Goal: Task Accomplishment & Management: Manage account settings

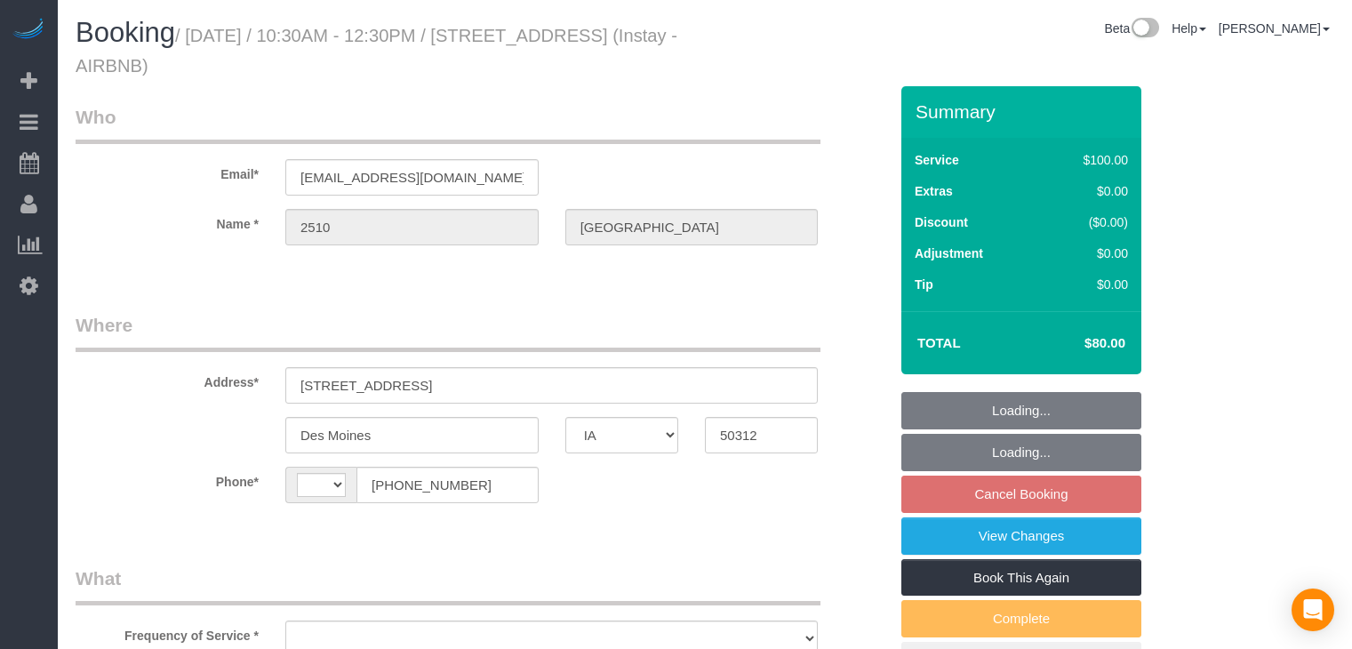
select select "IA"
select select "string:[GEOGRAPHIC_DATA]"
select select "object:653"
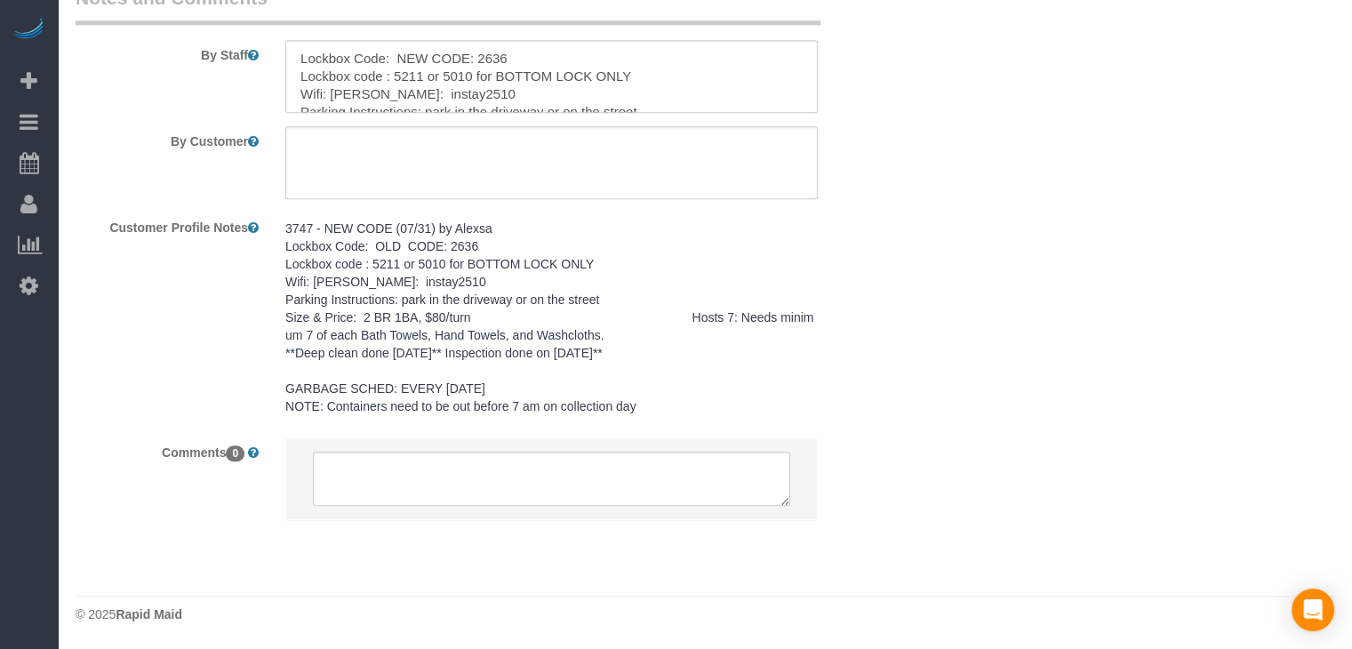
click at [479, 304] on pre "3747 - NEW CODE (07/31) by Alexsa Lockbox Code: OLD CODE: 2636 Lockbox code : 5…" at bounding box center [551, 318] width 532 height 196
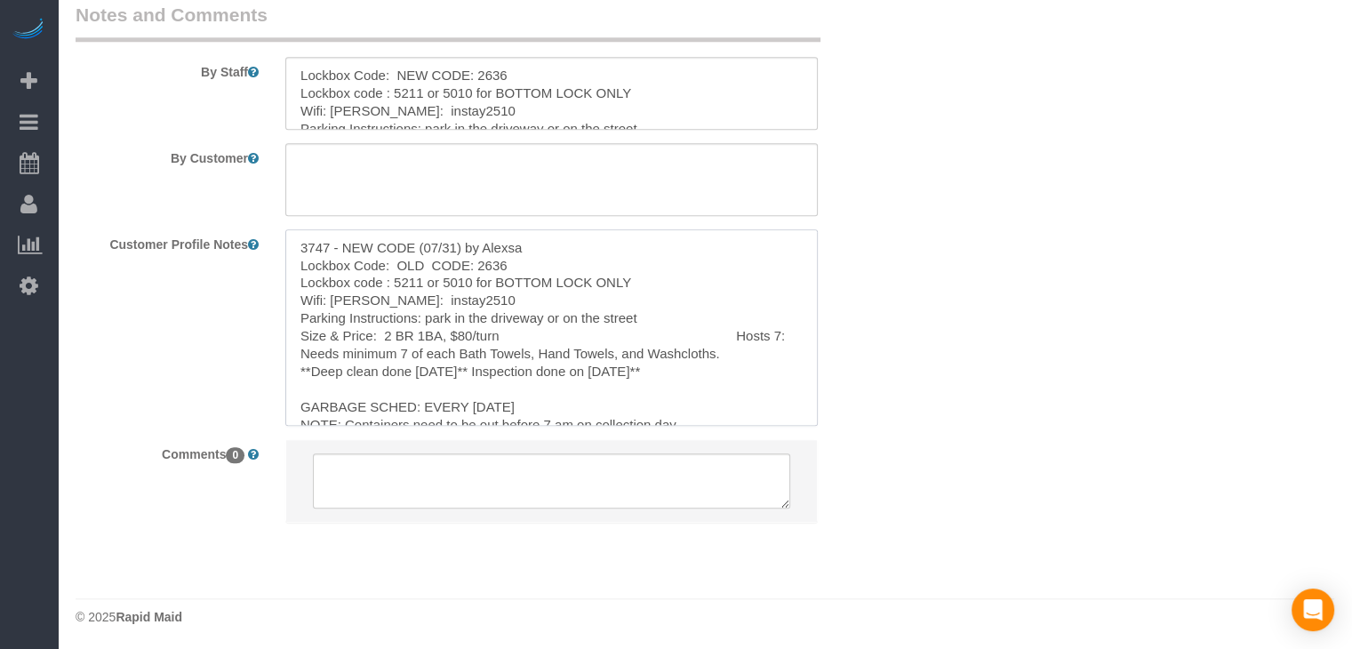
click at [457, 304] on textarea "3747 - NEW CODE (07/31) by Alexsa Lockbox Code: OLD CODE: 2636 Lockbox code : 5…" at bounding box center [551, 327] width 532 height 196
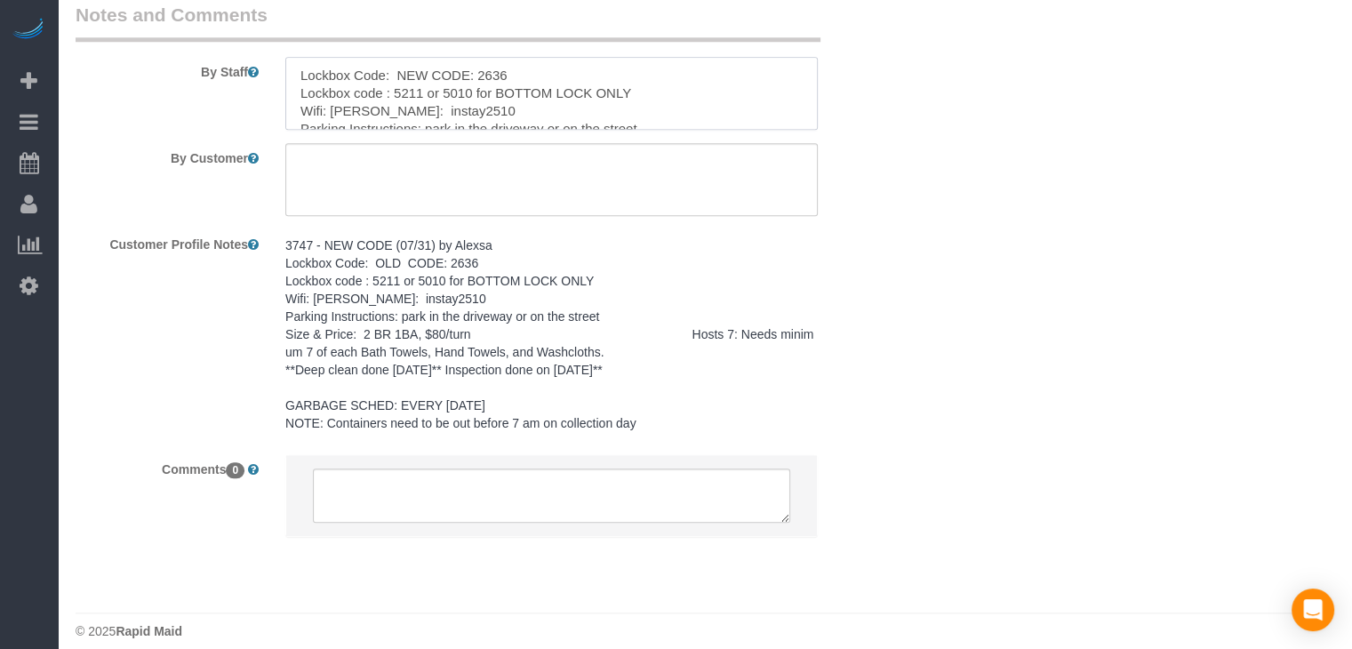
click at [496, 107] on textarea at bounding box center [551, 93] width 532 height 73
paste textarea "3747 - NEW CODE (07/31) by [PERSON_NAME] Code: OLD"
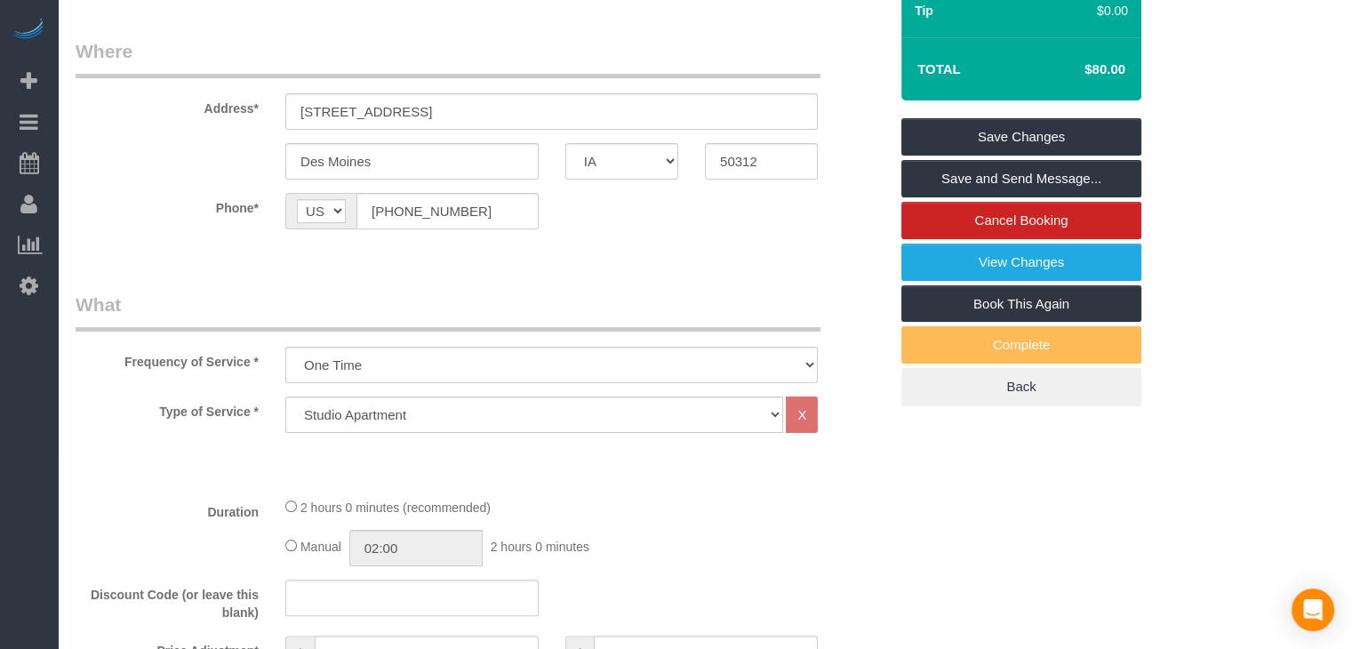
scroll to position [119, 0]
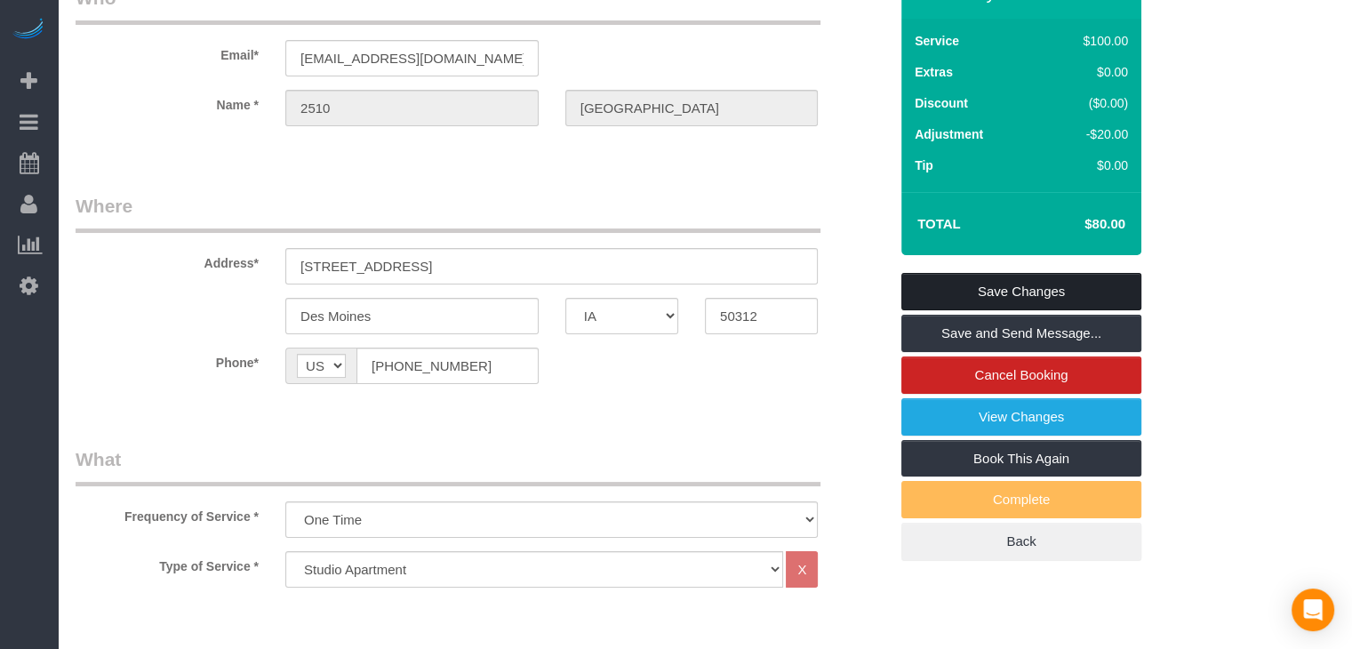
type textarea "3747 - NEW CODE (07/31) by Alexsa Lockbox Code: OLD CODE: 2636 Lockbox code : 5…"
click at [1117, 288] on link "Save Changes" at bounding box center [1021, 291] width 240 height 37
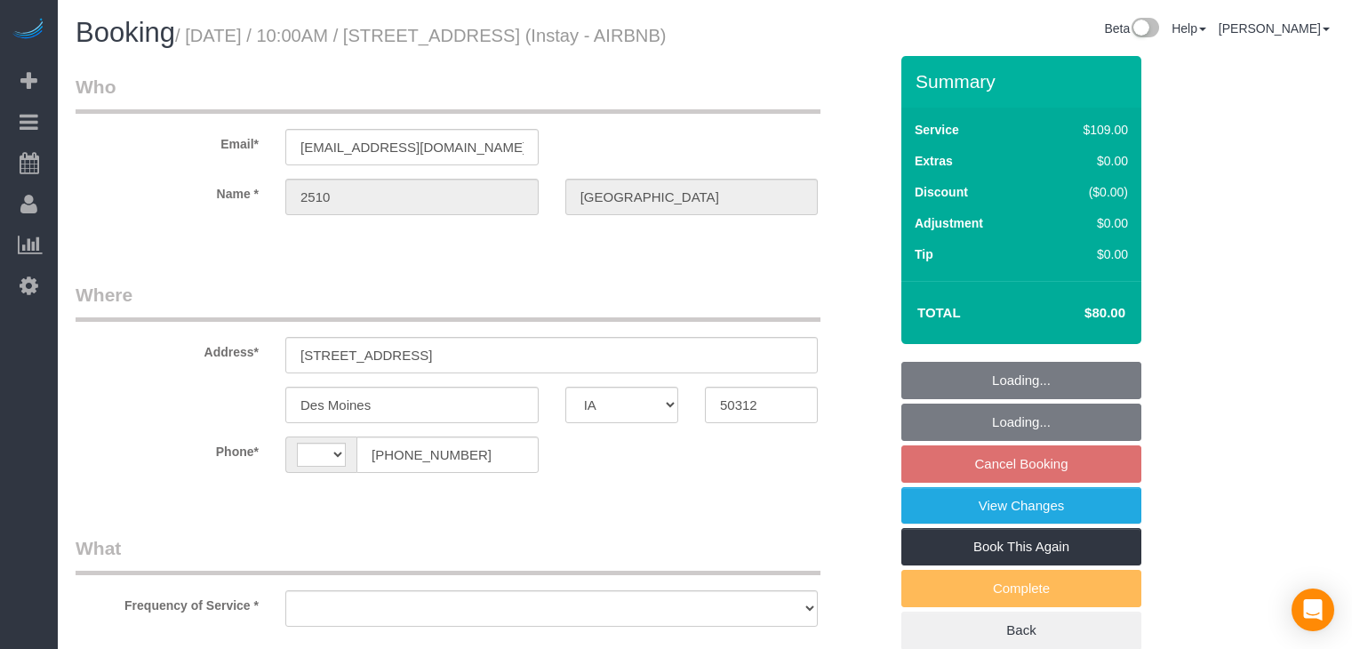
select select "IA"
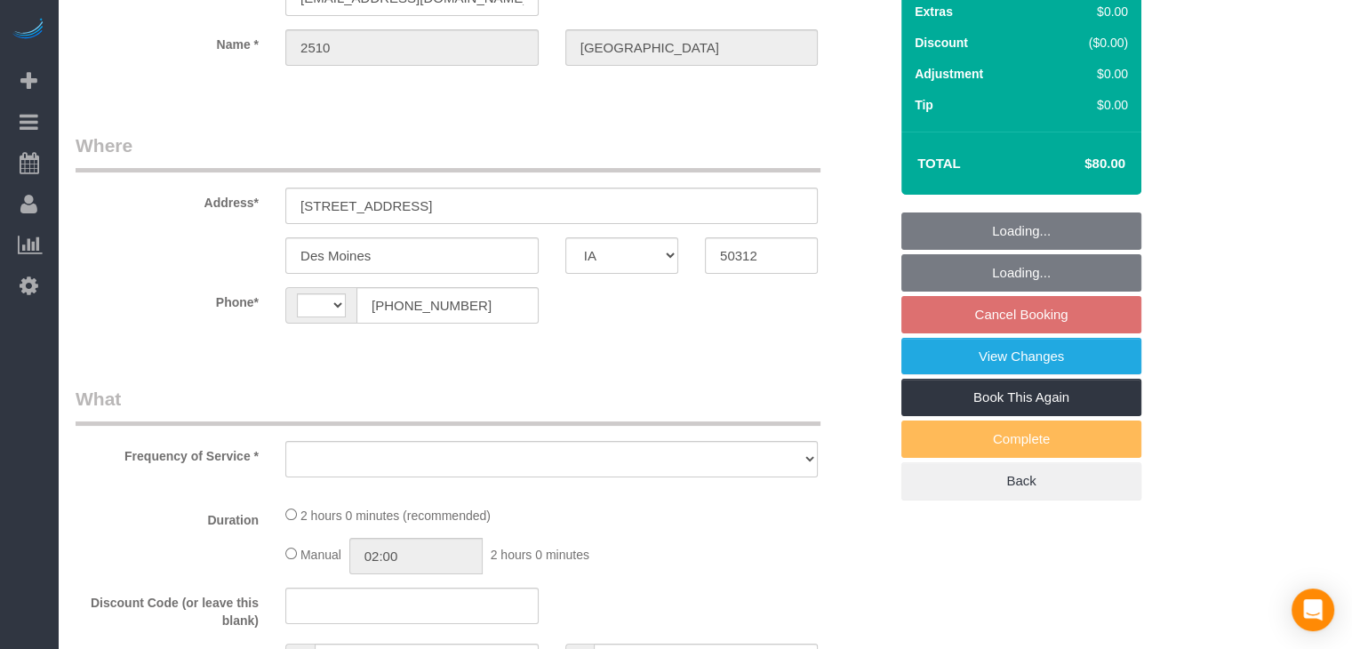
select select "string:[GEOGRAPHIC_DATA]"
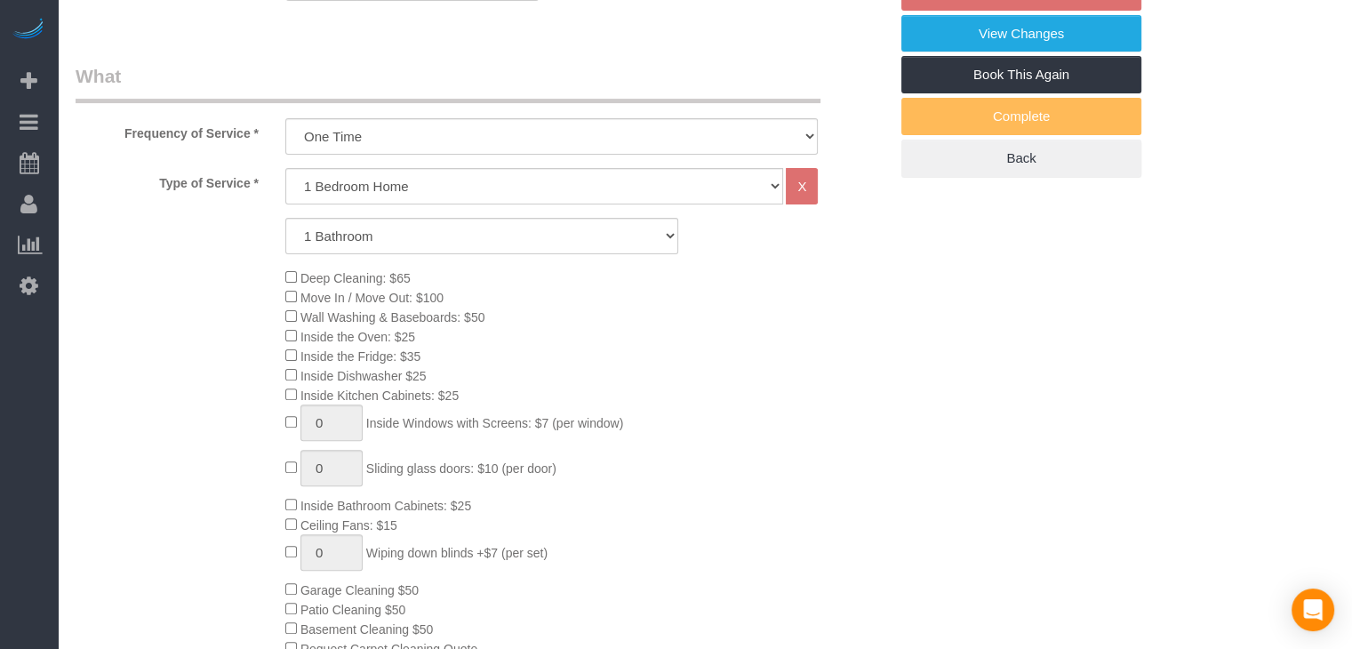
select select "object:734"
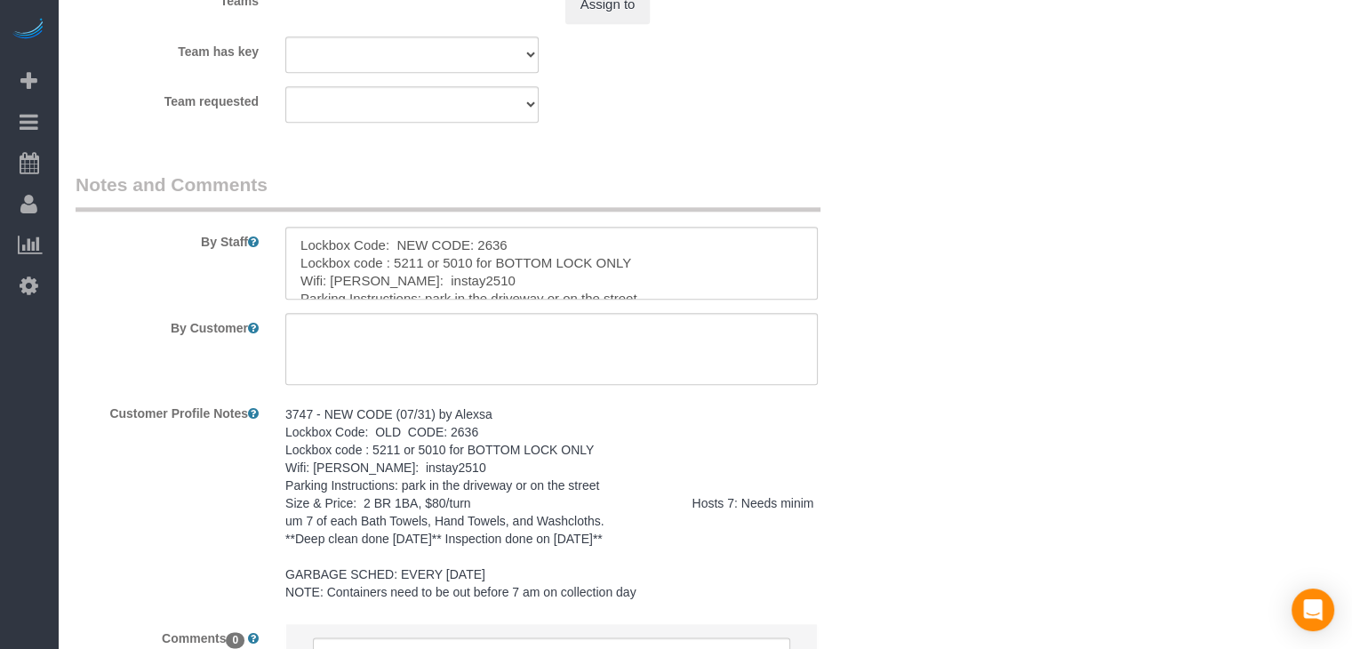
scroll to position [2194, 0]
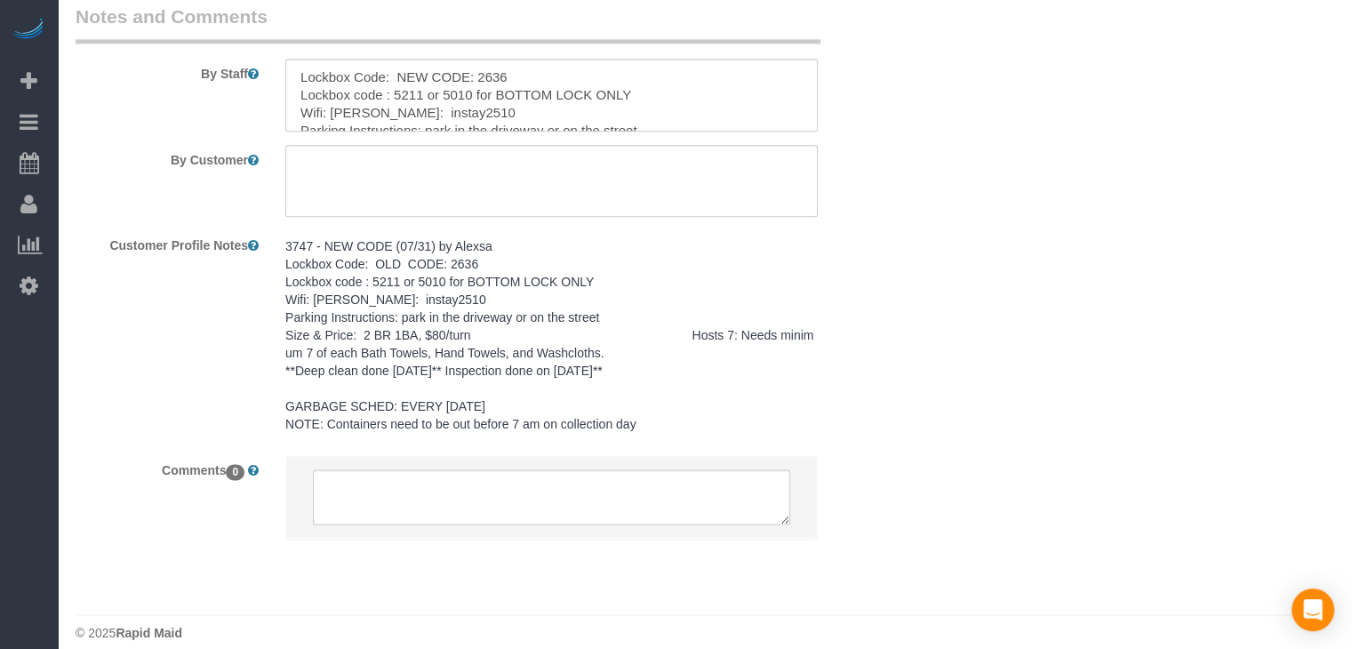
click at [416, 267] on div "3747 - NEW CODE (07/31) by Alexsa Lockbox Code: OLD CODE: 2636 Lockbox code : 5…" at bounding box center [551, 336] width 559 height 212
click at [441, 386] on pre "3747 - NEW CODE (07/31) by Alexsa Lockbox Code: OLD CODE: 2636 Lockbox code : 5…" at bounding box center [551, 335] width 532 height 196
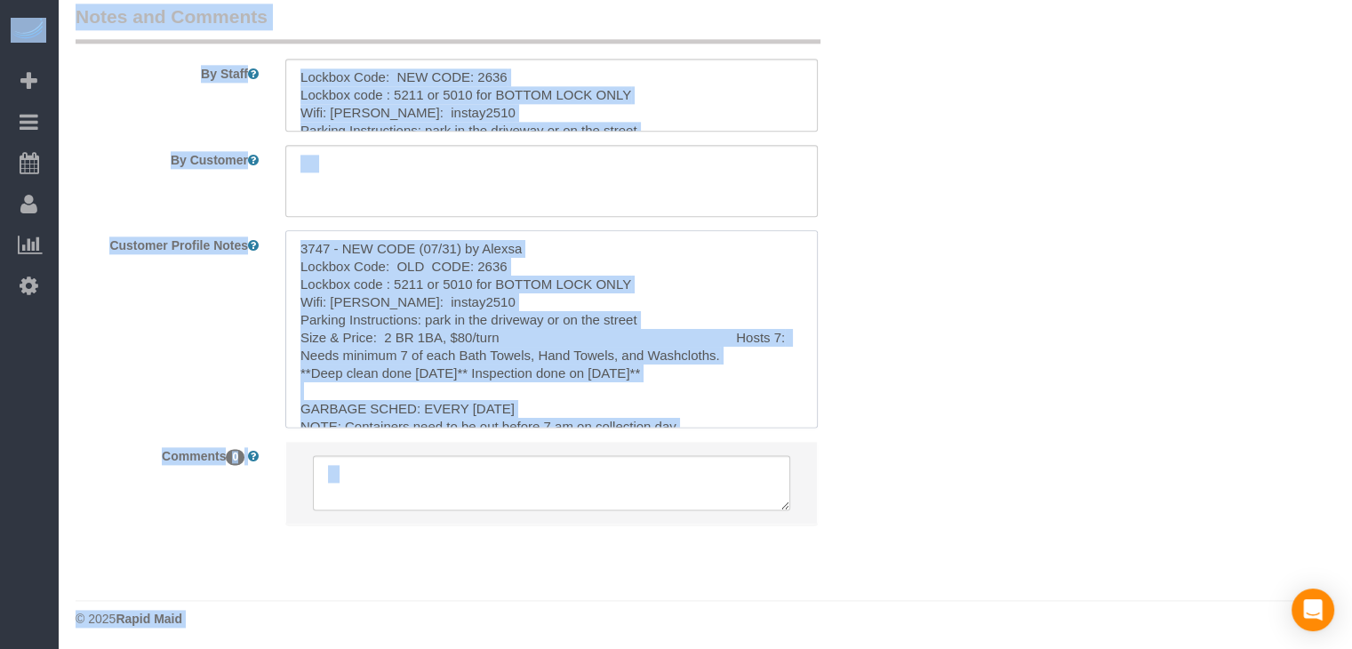
click at [455, 371] on textarea "3747 - NEW CODE (07/31) by Alexsa Lockbox Code: OLD CODE: 2636 Lockbox code : 5…" at bounding box center [551, 328] width 532 height 196
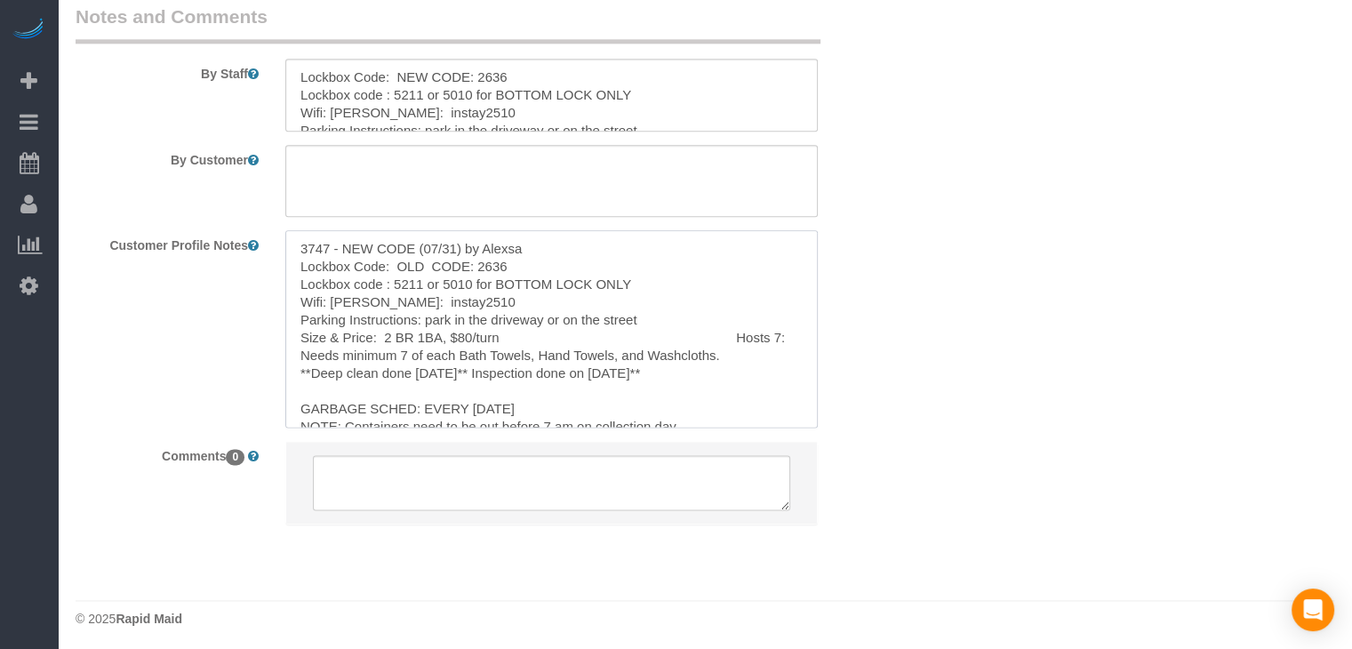
click at [455, 371] on textarea "3747 - NEW CODE (07/31) by Alexsa Lockbox Code: OLD CODE: 2636 Lockbox code : 5…" at bounding box center [551, 328] width 532 height 196
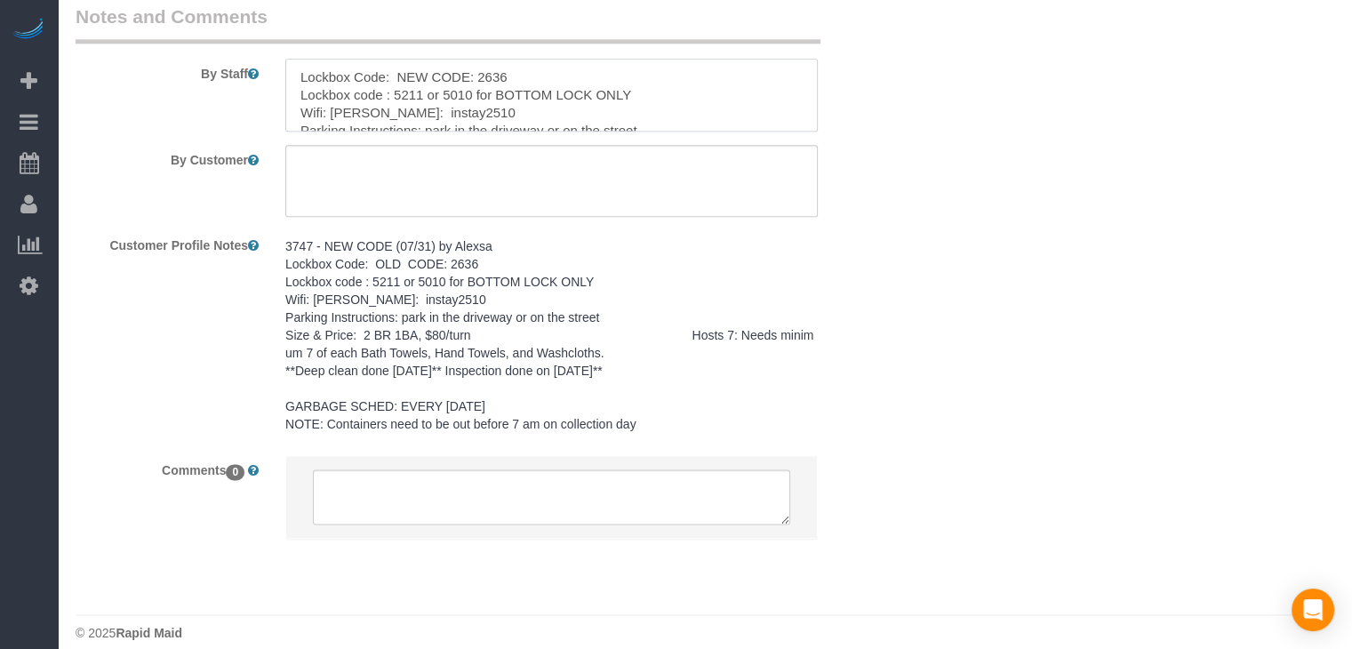
click at [477, 124] on textarea at bounding box center [551, 95] width 532 height 73
paste textarea "3747 - NEW CODE (07/31) by [PERSON_NAME] Code: OLD"
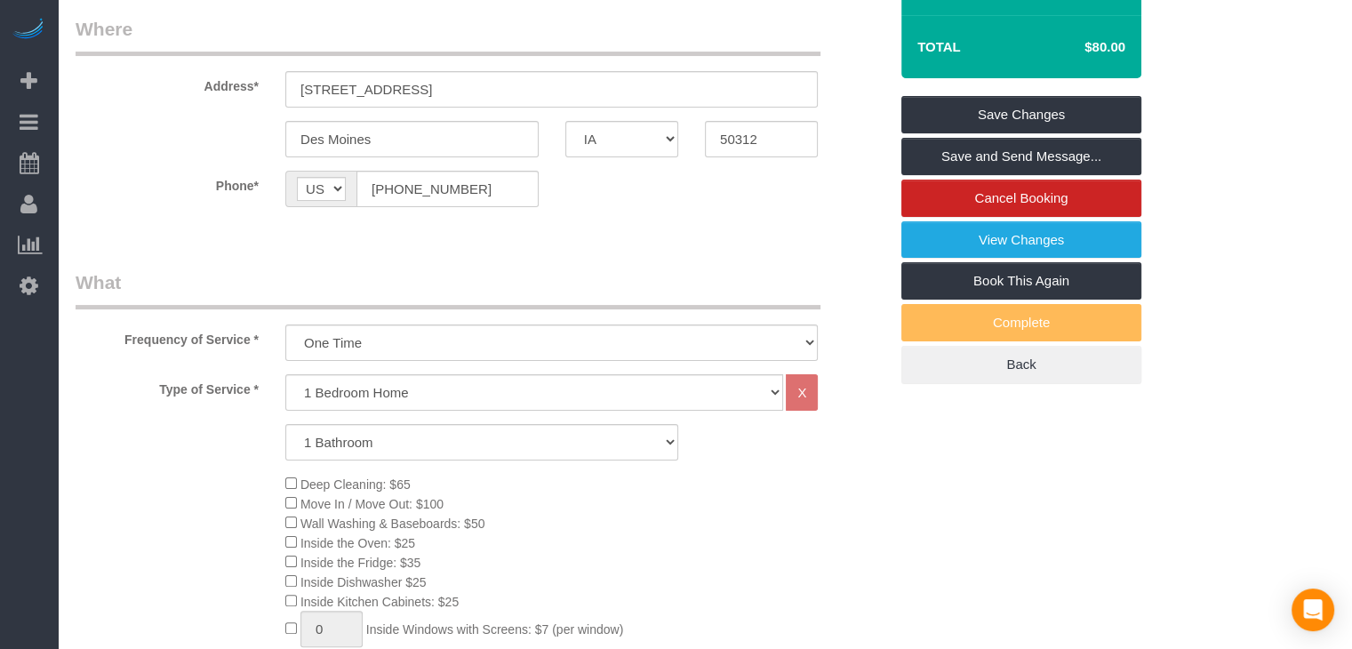
scroll to position [155, 0]
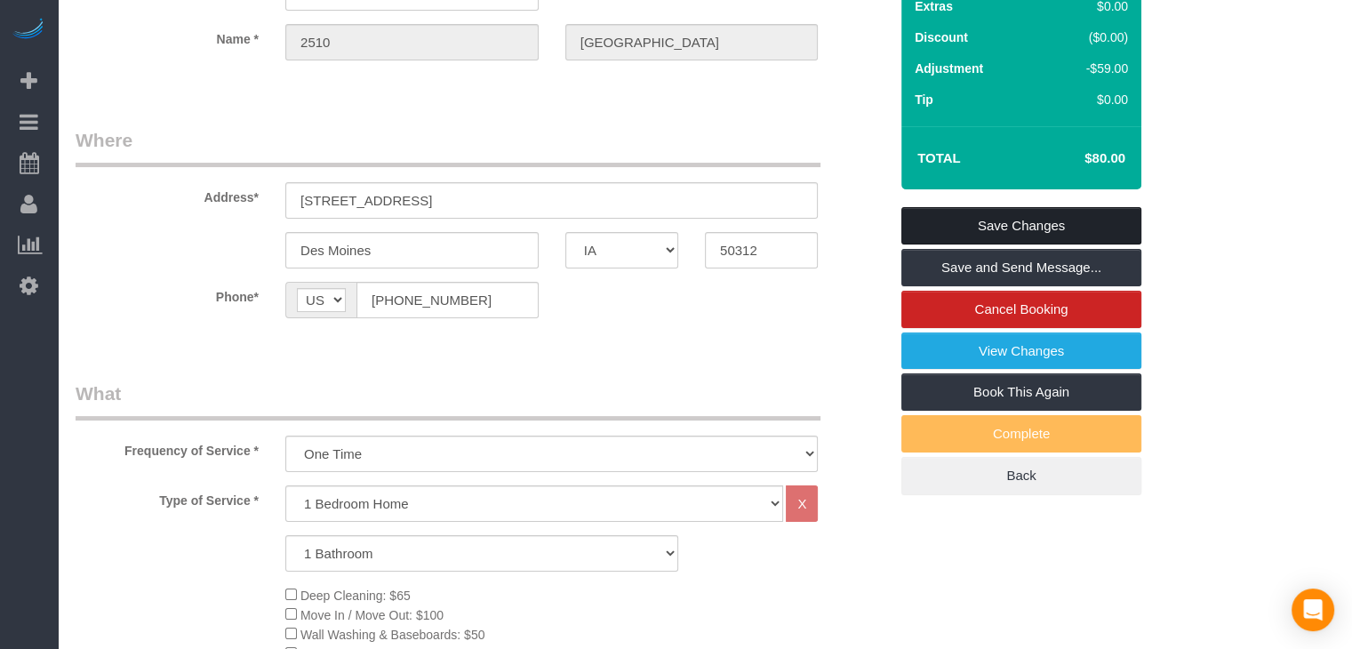
type textarea "3747 - NEW CODE (07/31) by Alexsa Lockbox Code: OLD CODE: 2636 Lockbox code : 5…"
click at [1112, 244] on link "Save Changes" at bounding box center [1021, 225] width 240 height 37
